Goal: Task Accomplishment & Management: Complete application form

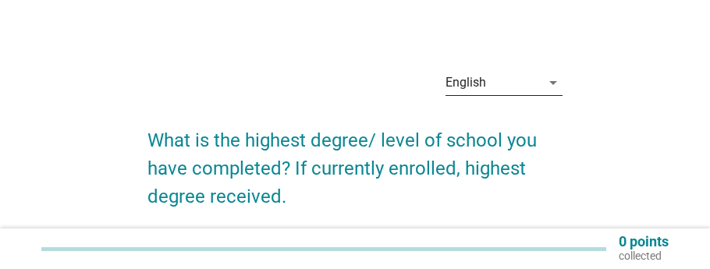
click at [526, 79] on div "English" at bounding box center [492, 82] width 95 height 25
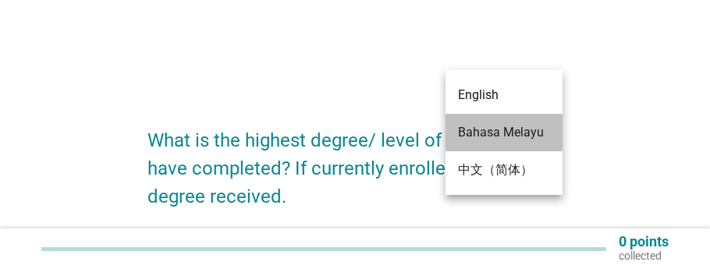
click at [518, 119] on div "Bahasa Melayu" at bounding box center [504, 132] width 92 height 37
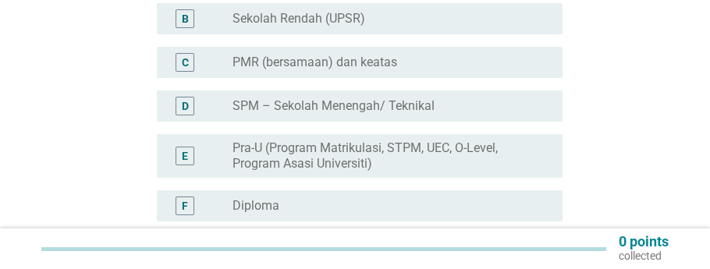
scroll to position [312, 0]
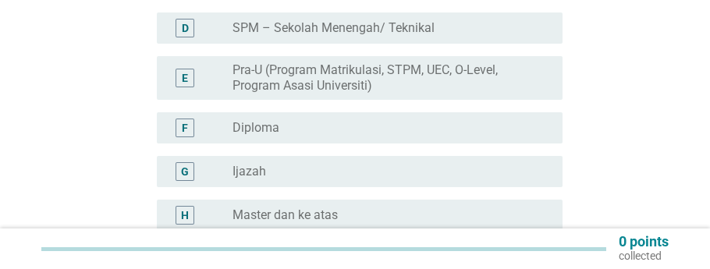
click at [258, 164] on label "Ijazah" at bounding box center [249, 172] width 34 height 16
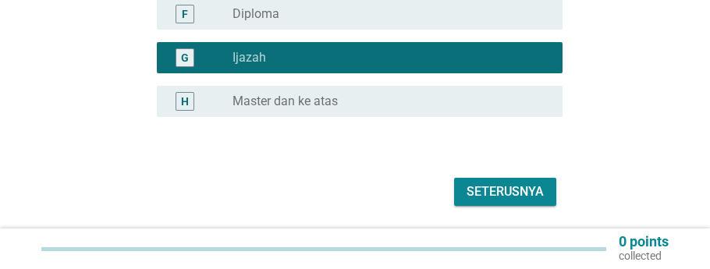
scroll to position [451, 0]
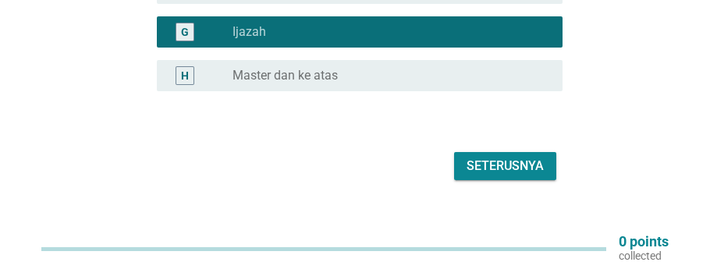
click at [501, 157] on div "Seterusnya" at bounding box center [504, 166] width 77 height 19
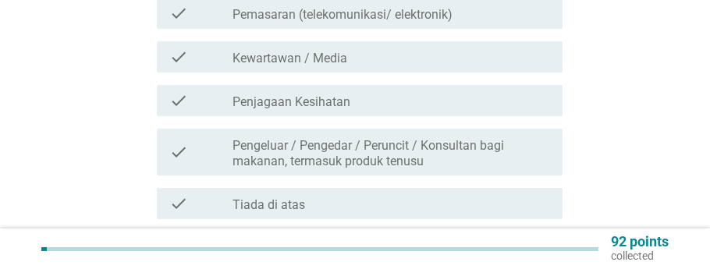
scroll to position [702, 0]
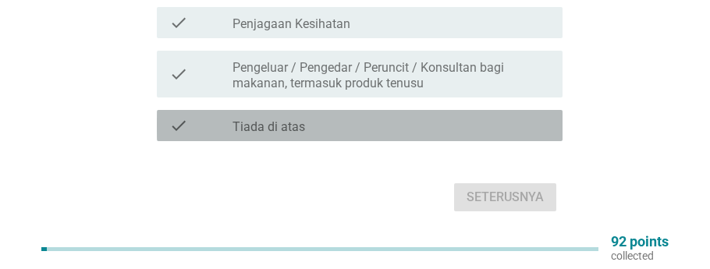
click at [290, 119] on label "Tiada di atas" at bounding box center [268, 127] width 73 height 16
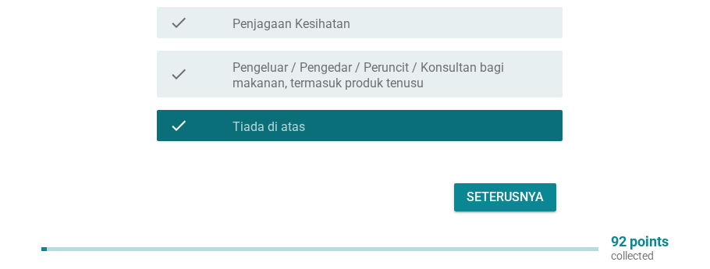
click at [523, 188] on div "Seterusnya" at bounding box center [504, 197] width 77 height 19
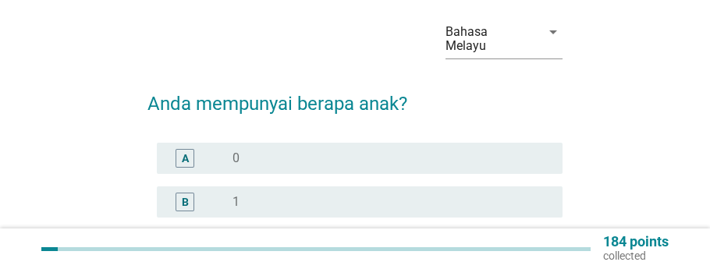
scroll to position [78, 0]
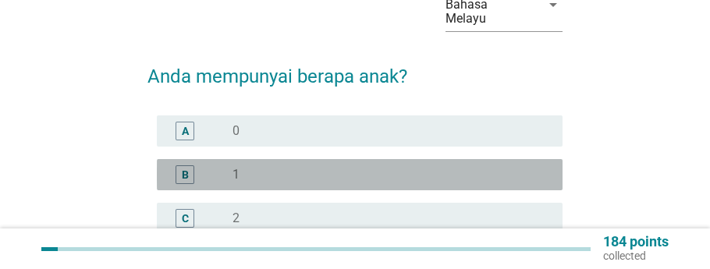
click at [232, 165] on div "B" at bounding box center [200, 174] width 63 height 19
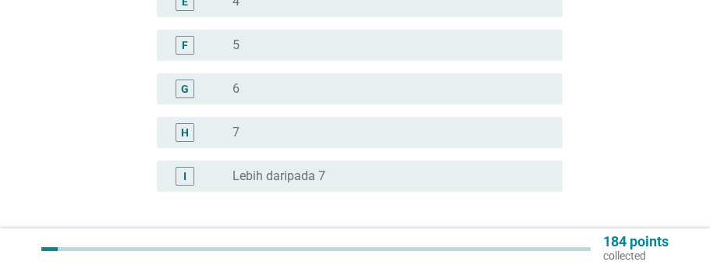
scroll to position [468, 0]
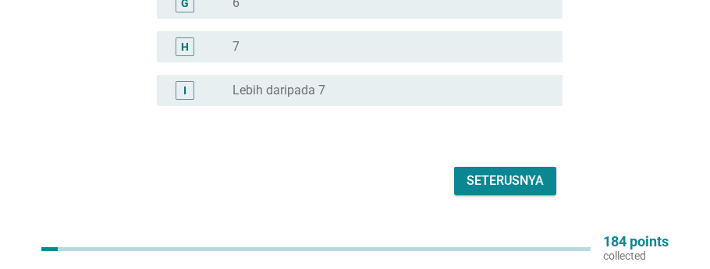
click at [483, 172] on div "Seterusnya" at bounding box center [504, 181] width 77 height 19
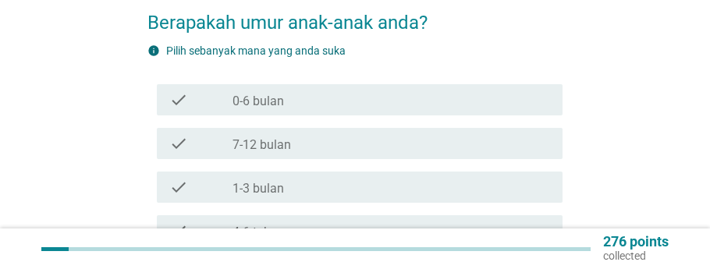
scroll to position [234, 0]
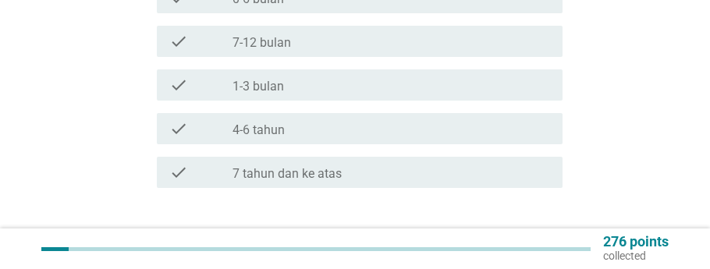
click at [284, 166] on label "7 tahun dan ke atas" at bounding box center [286, 174] width 109 height 16
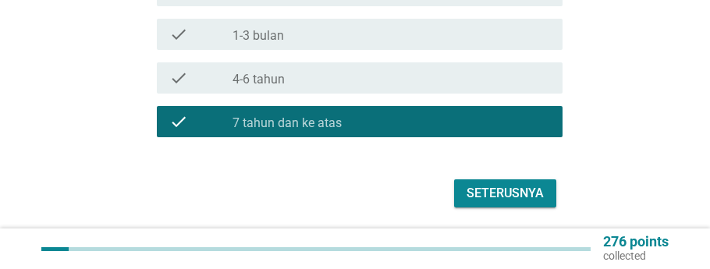
scroll to position [312, 0]
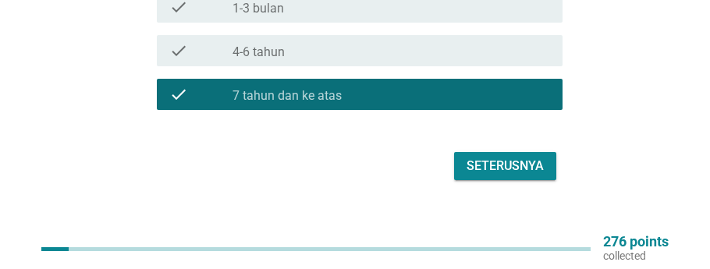
click at [523, 157] on div "Seterusnya" at bounding box center [504, 166] width 77 height 19
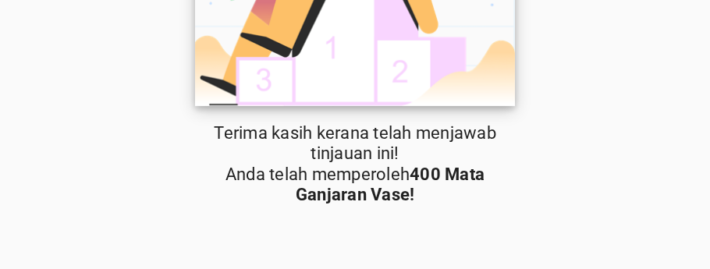
scroll to position [203, 0]
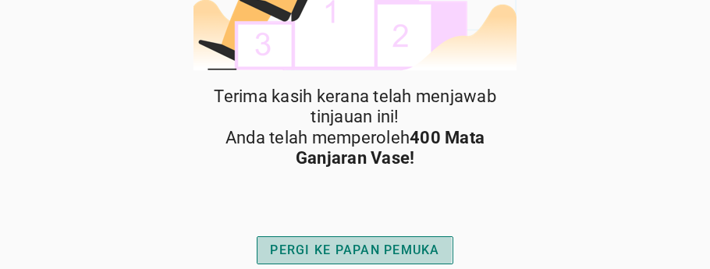
click at [378, 255] on div "PERGI KE PAPAN PEMUKA" at bounding box center [354, 250] width 169 height 19
